Goal: Transaction & Acquisition: Book appointment/travel/reservation

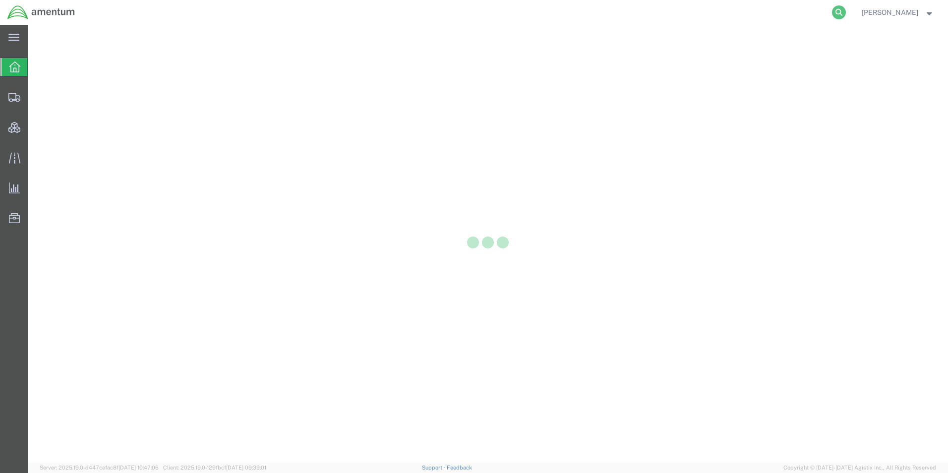
click at [846, 14] on icon at bounding box center [839, 12] width 14 height 14
click at [584, 16] on input "search" at bounding box center [680, 12] width 301 height 24
paste input "DCO-25261-168389"
type input "DCO-25261-168389"
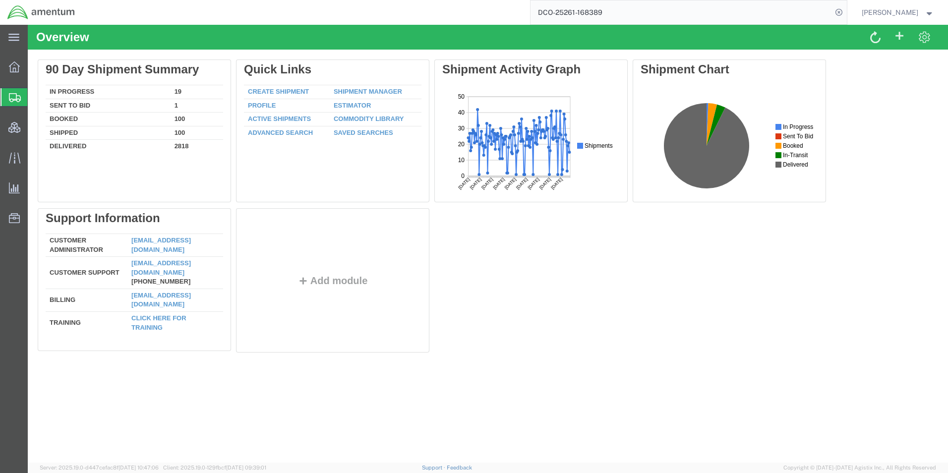
click at [631, 9] on input "DCO-25261-168389" at bounding box center [680, 12] width 301 height 24
click at [846, 7] on icon at bounding box center [839, 12] width 14 height 14
click at [846, 10] on icon at bounding box center [839, 12] width 14 height 14
paste input "DCO-25261-168389"
type input "DCO-25261-168389"
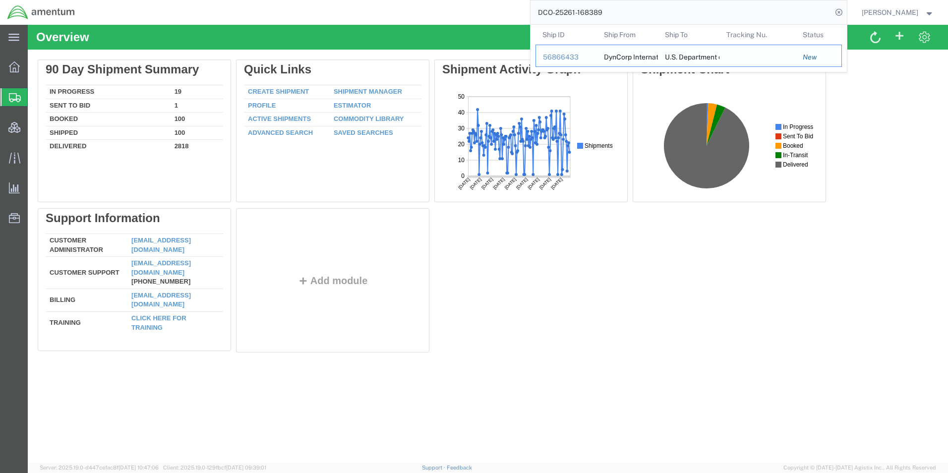
click at [571, 57] on div "56866433" at bounding box center [566, 57] width 47 height 10
click at [715, 11] on input "DCO-25261-168389" at bounding box center [680, 12] width 301 height 24
click at [574, 59] on div "56866433" at bounding box center [566, 57] width 47 height 10
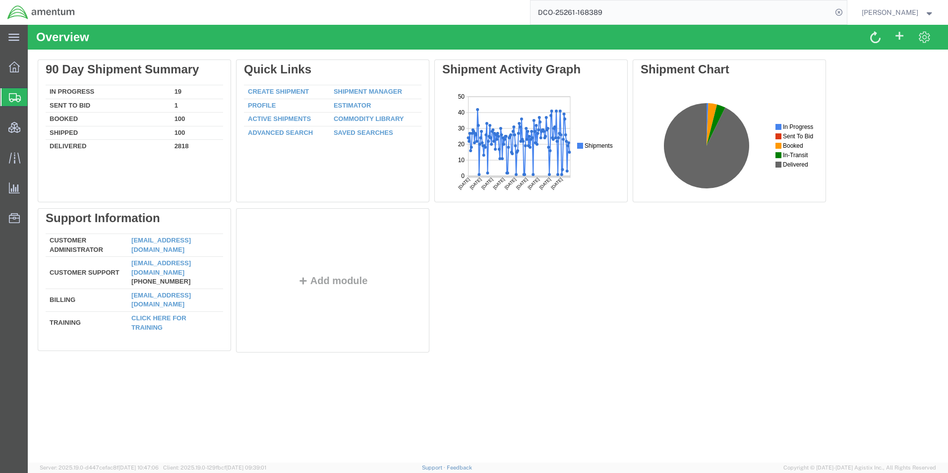
click at [0, 0] on span "Shipment Manager" at bounding box center [0, 0] width 0 height 0
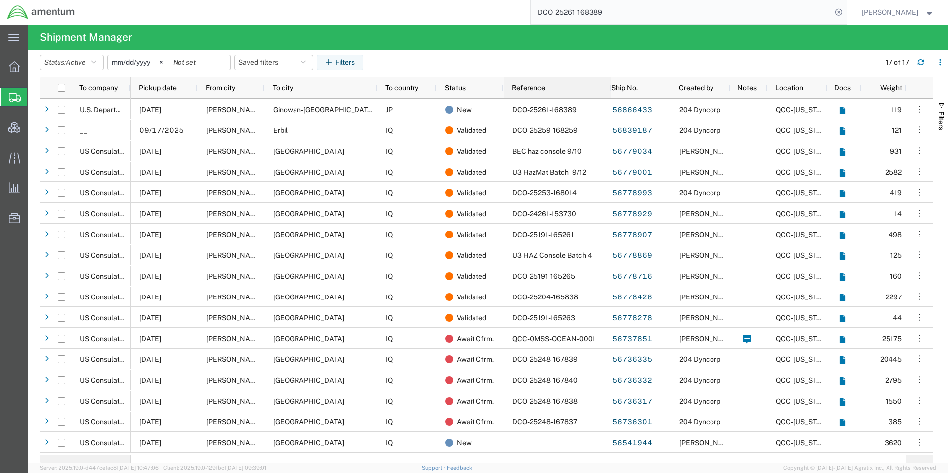
drag, startPoint x: 565, startPoint y: 87, endPoint x: 609, endPoint y: 87, distance: 43.6
click at [609, 87] on div at bounding box center [611, 87] width 4 height 21
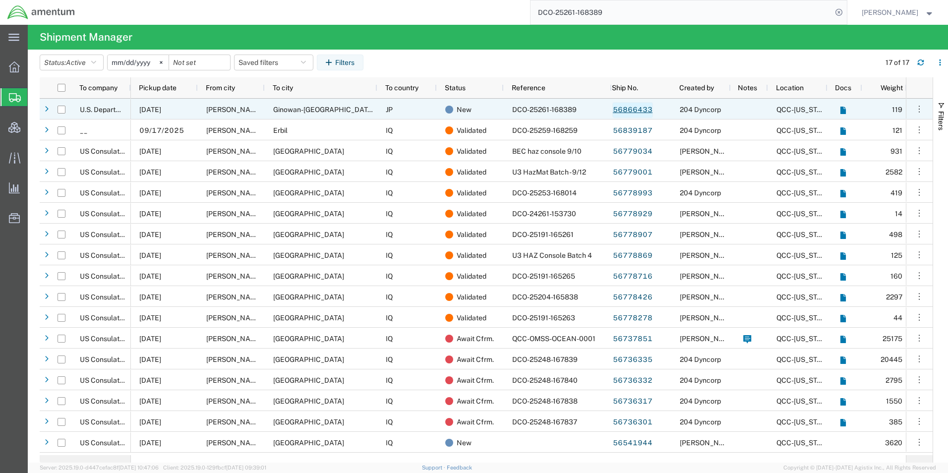
click at [627, 109] on link "56866433" at bounding box center [632, 110] width 41 height 16
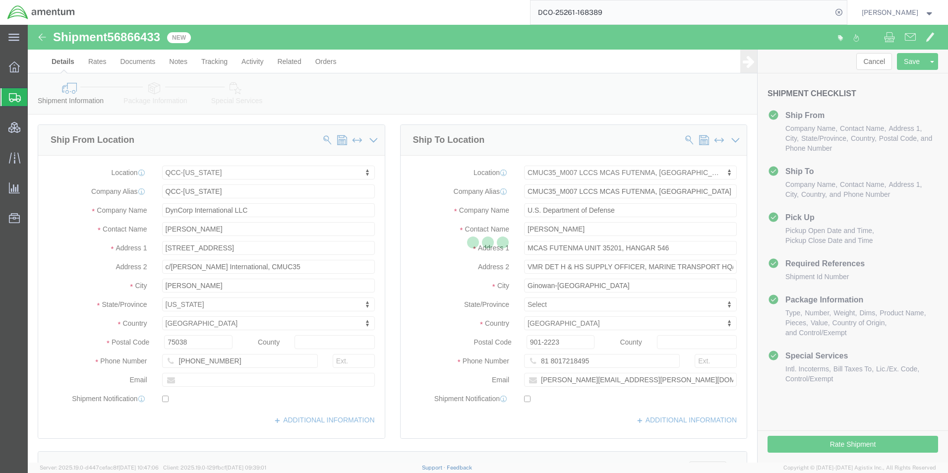
select select "42668"
select select "42654"
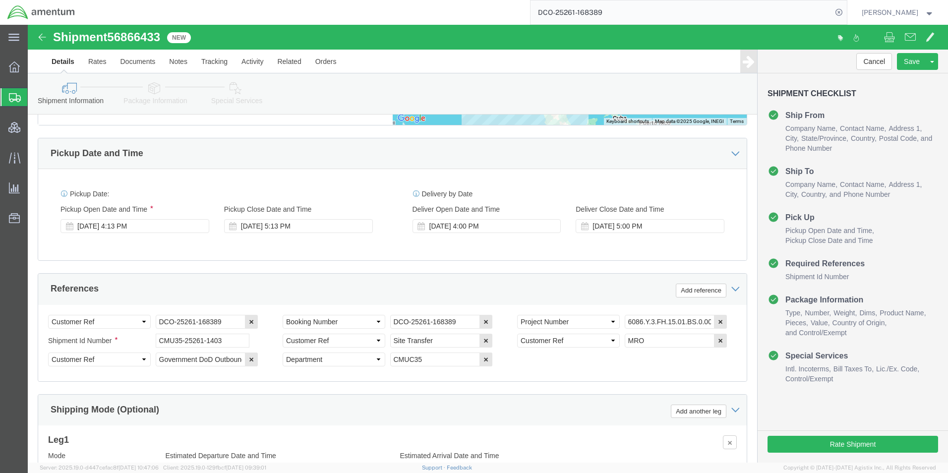
scroll to position [499, 0]
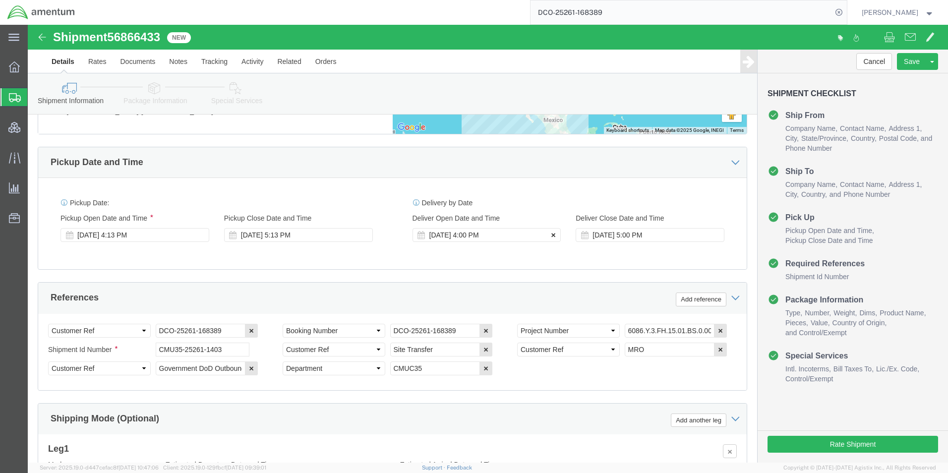
click icon
click div "Ship From Location Location [GEOGRAPHIC_DATA]-[US_STATE] My Profile Location [P…"
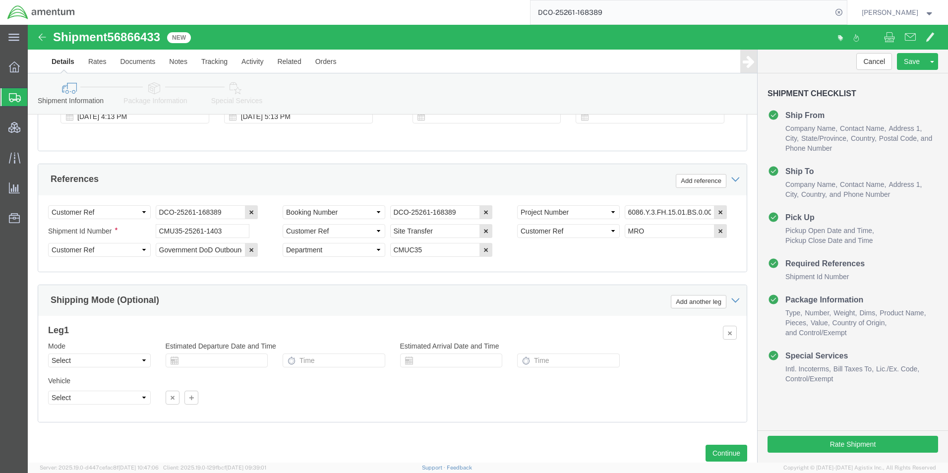
scroll to position [647, 0]
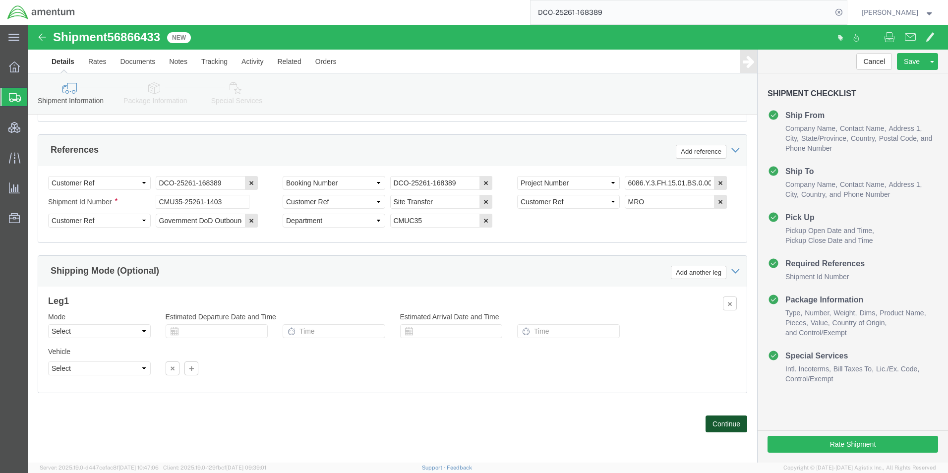
click button "Continue"
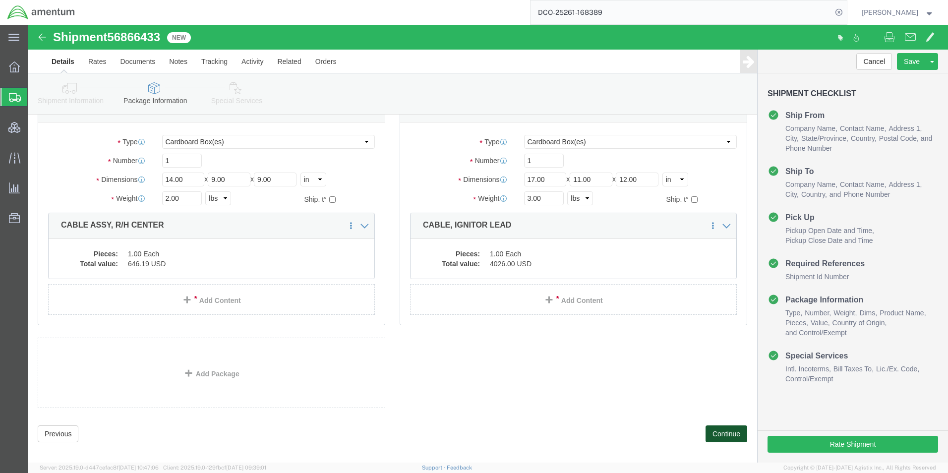
scroll to position [307, 0]
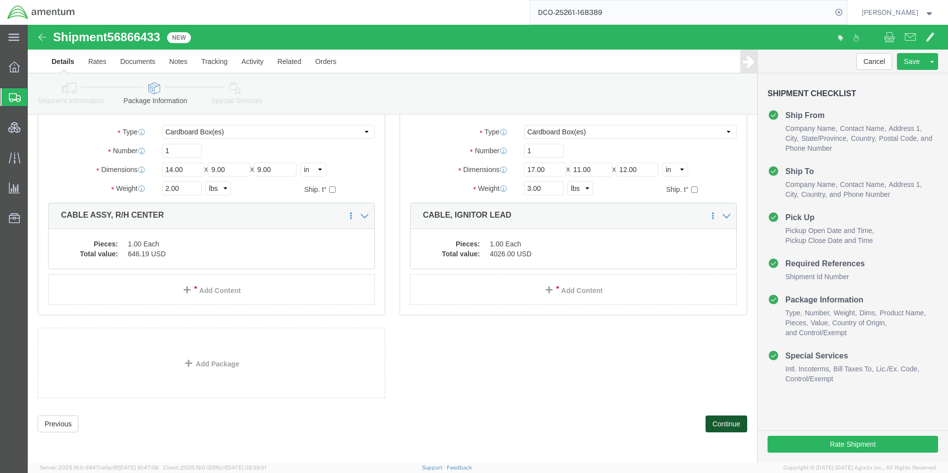
click button "Continue"
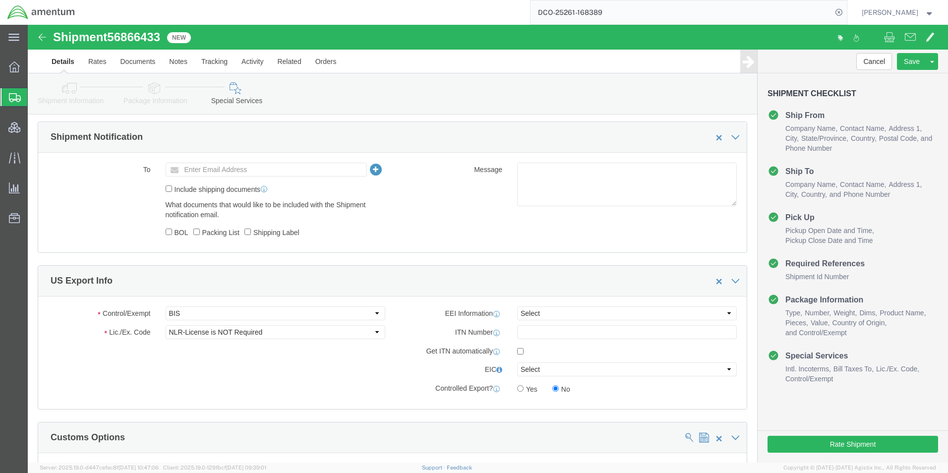
scroll to position [694, 0]
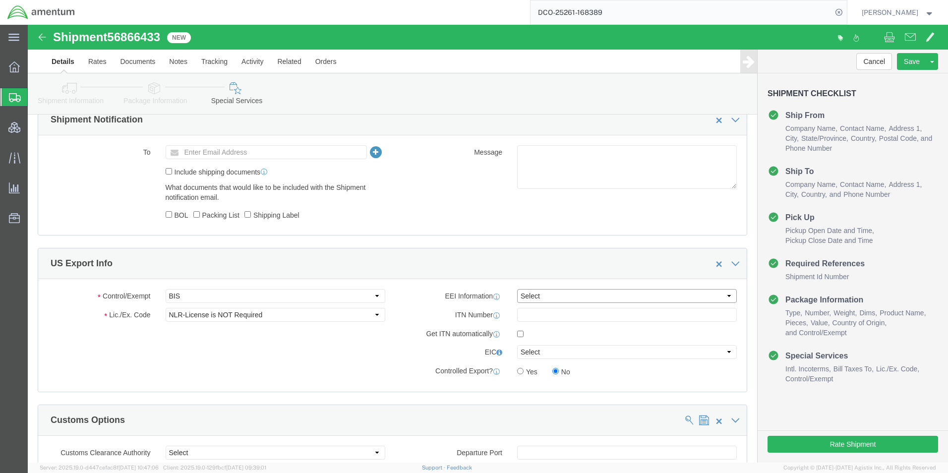
click select "Select AES-Direct EEI Carrier File EEI EEI Exempt"
select select "AESD"
click select "Select AES-Direct EEI Carrier File EEI EEI Exempt"
click input "text"
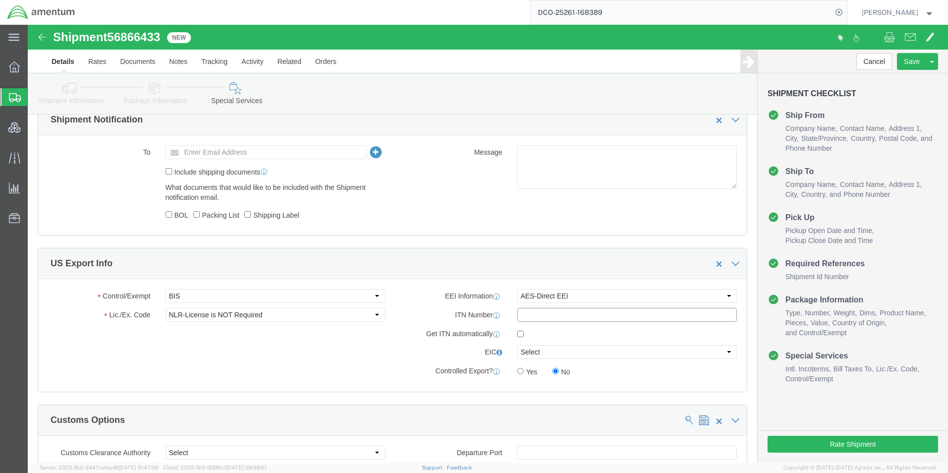
paste input "X20250918661782"
type input "X20250918661782"
click label "EEI Information"
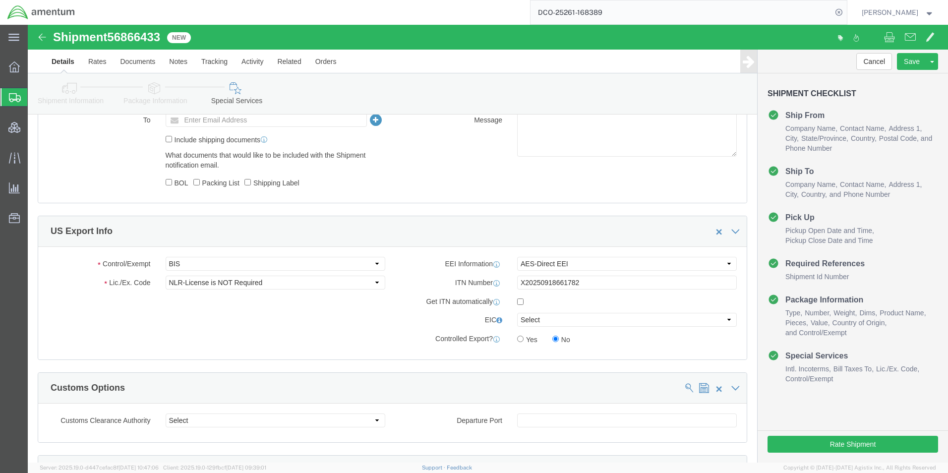
scroll to position [743, 0]
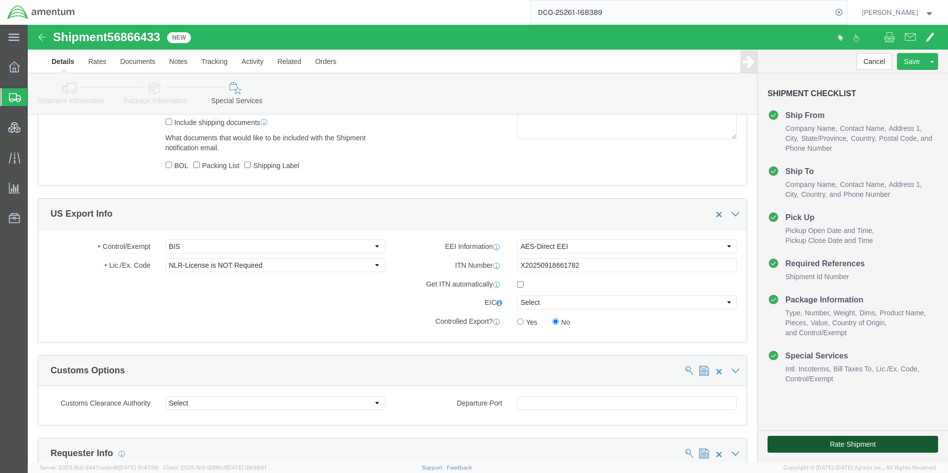
click button "Rate Shipment"
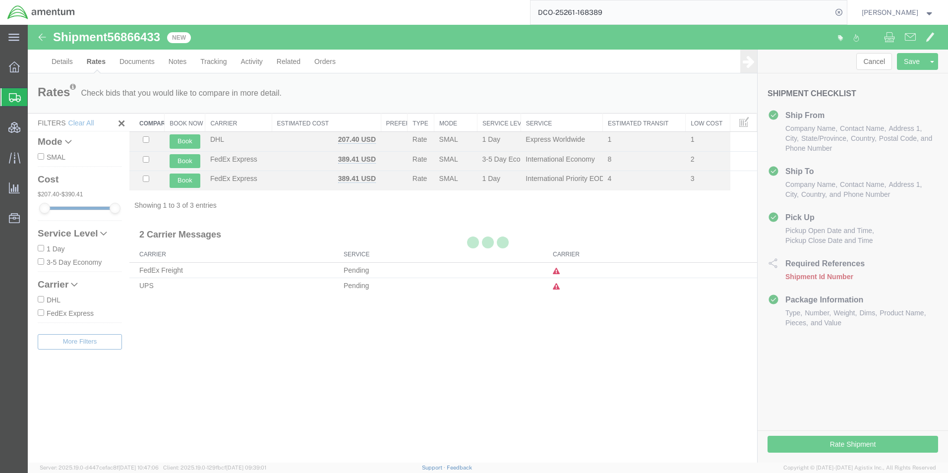
scroll to position [0, 0]
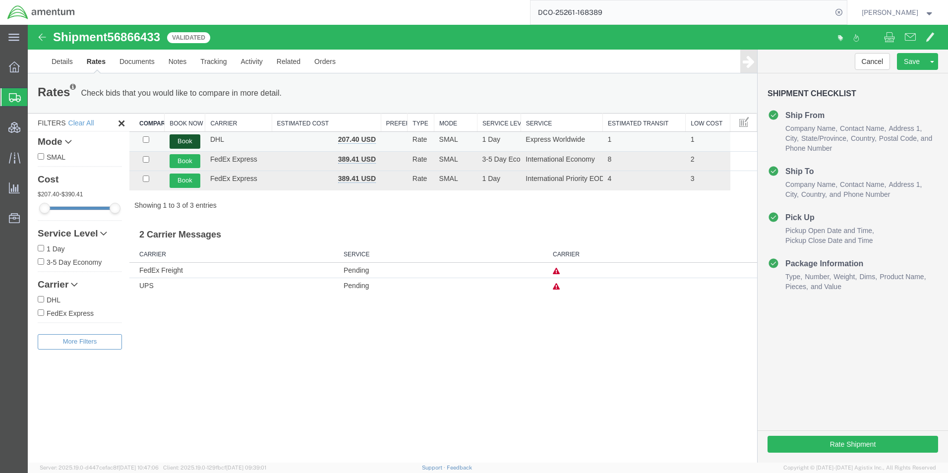
click at [188, 141] on button "Book" at bounding box center [184, 141] width 31 height 14
